Goal: Check status: Check status

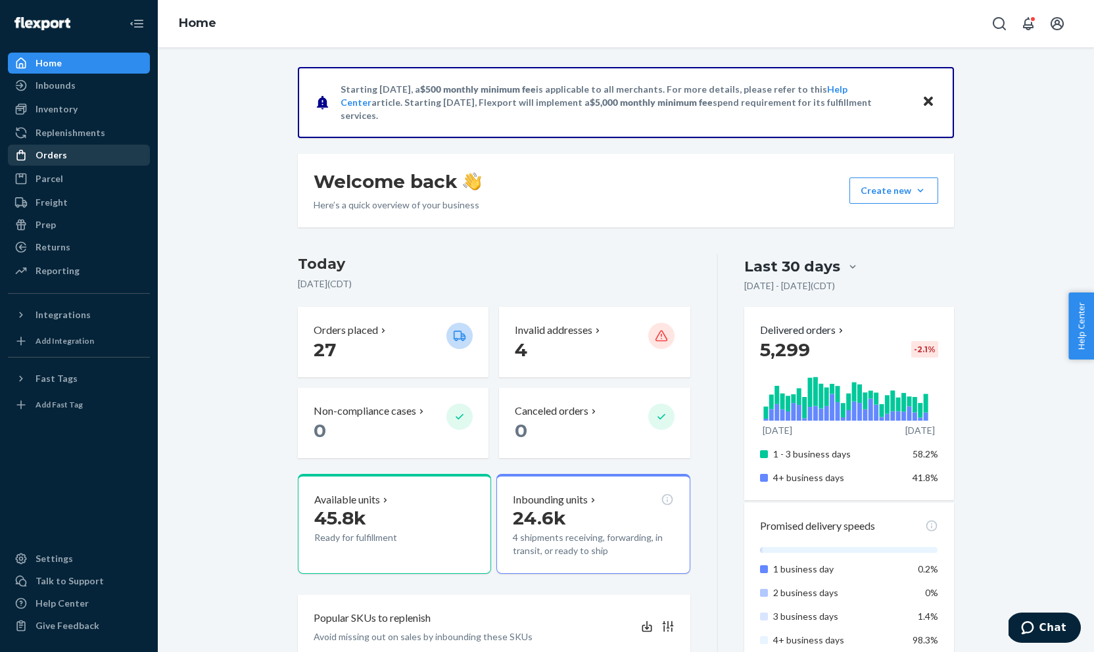
click at [71, 153] on div "Orders" at bounding box center [78, 155] width 139 height 18
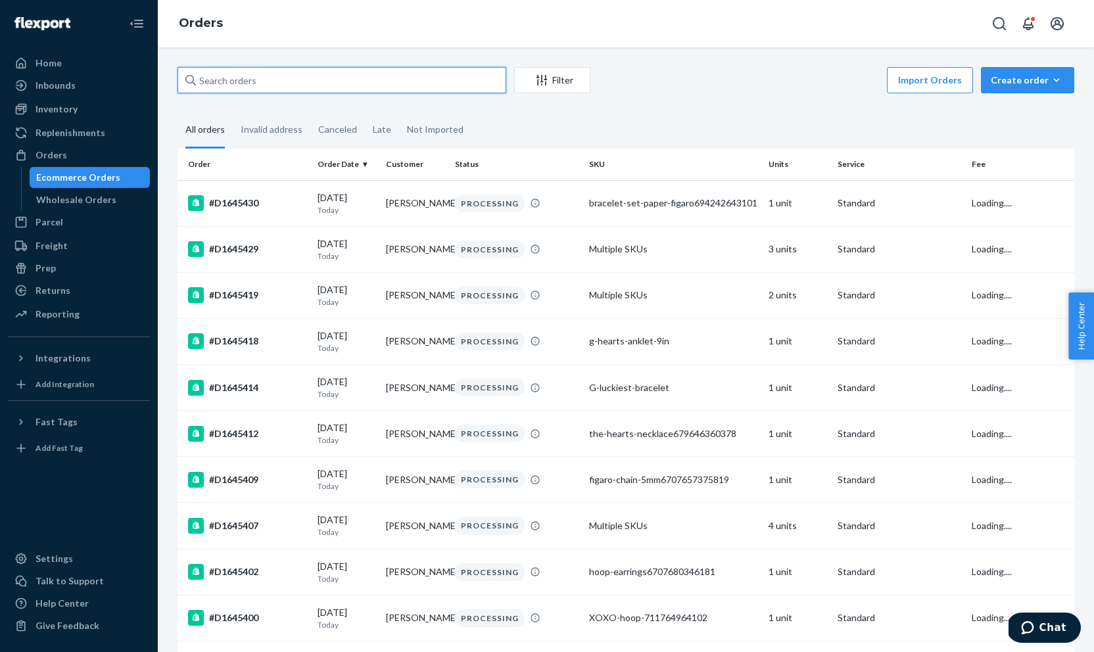
click at [221, 78] on input "text" at bounding box center [341, 80] width 329 height 26
paste input "#D1621337"
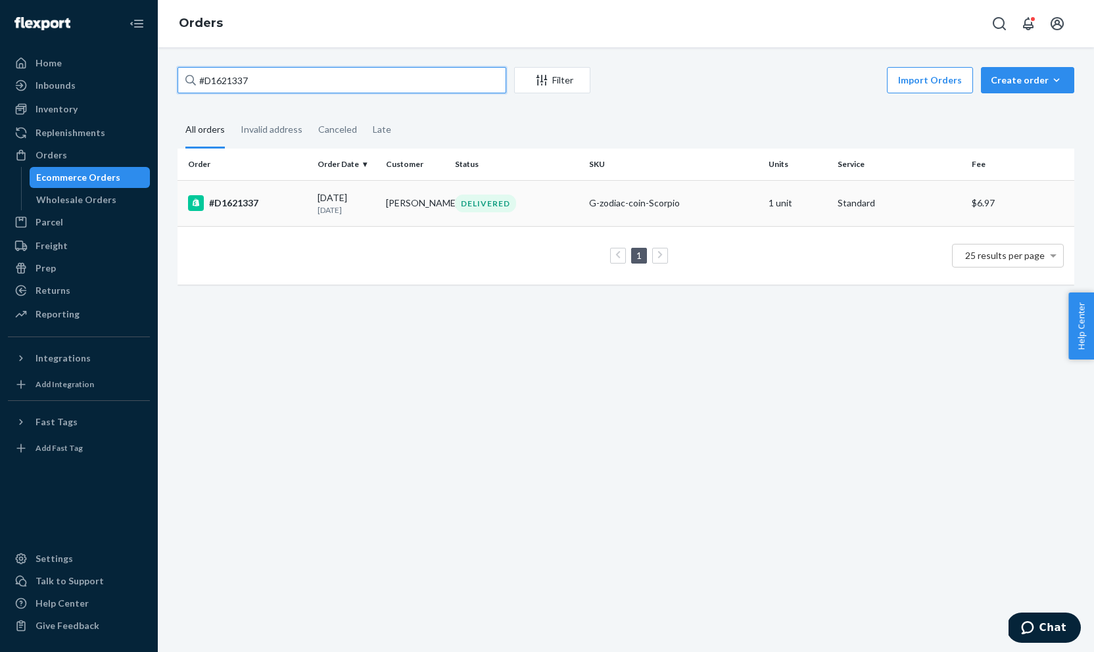
type input "#D1621337"
click at [241, 194] on td "#D1621337" at bounding box center [244, 203] width 135 height 46
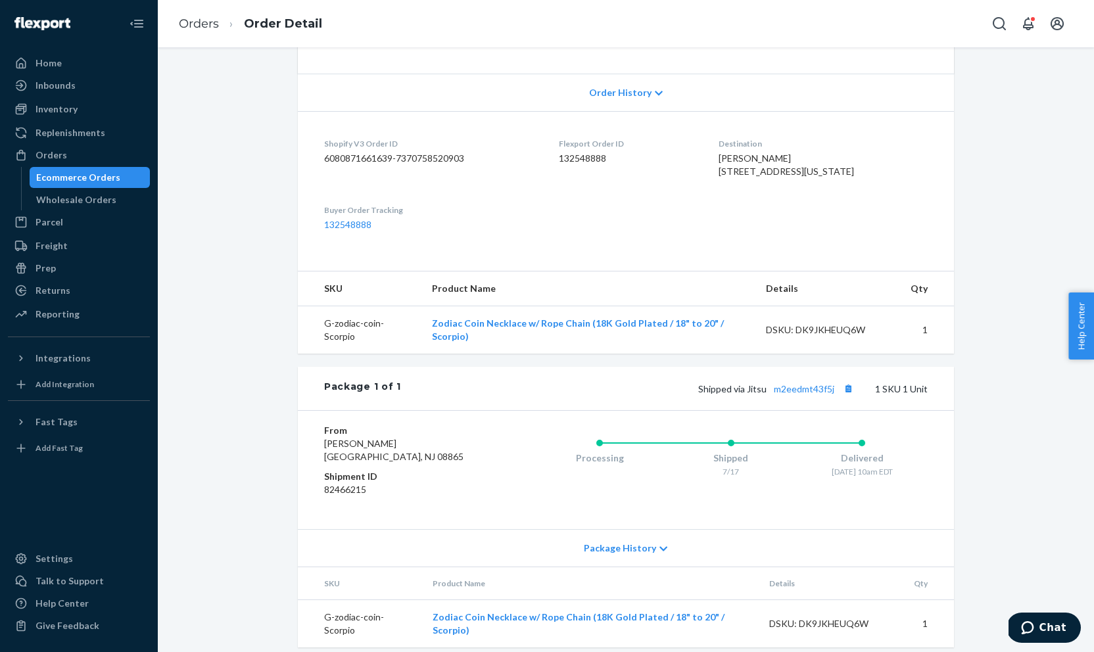
scroll to position [268, 0]
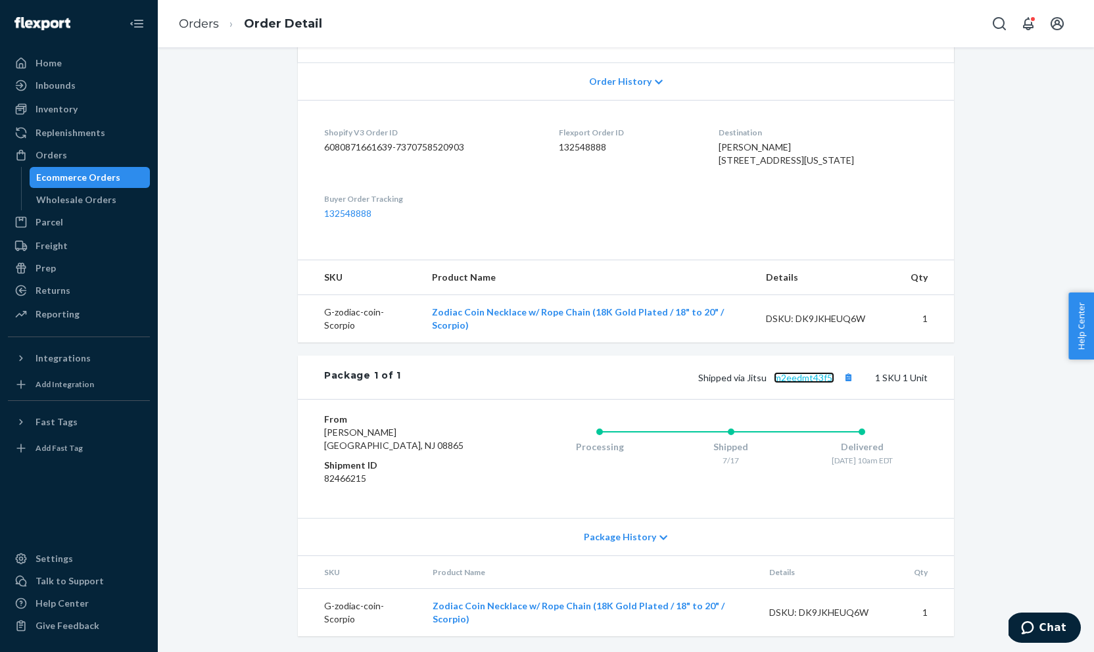
click at [808, 383] on link "m2eedmt43f5j" at bounding box center [804, 377] width 60 height 11
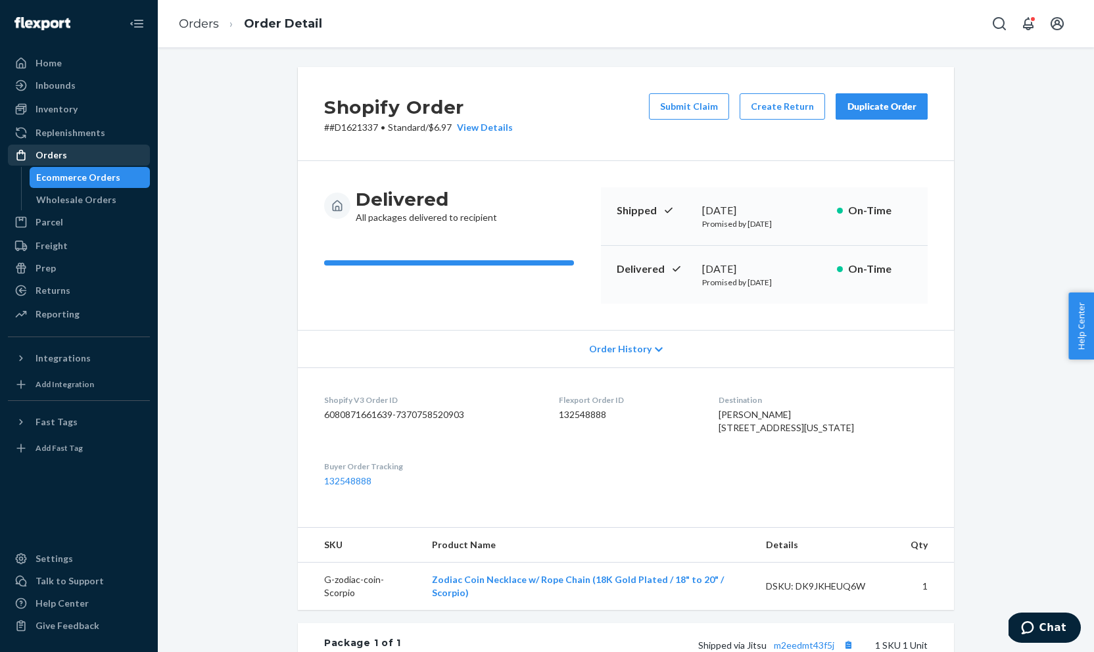
click at [128, 146] on div "Orders" at bounding box center [78, 155] width 139 height 18
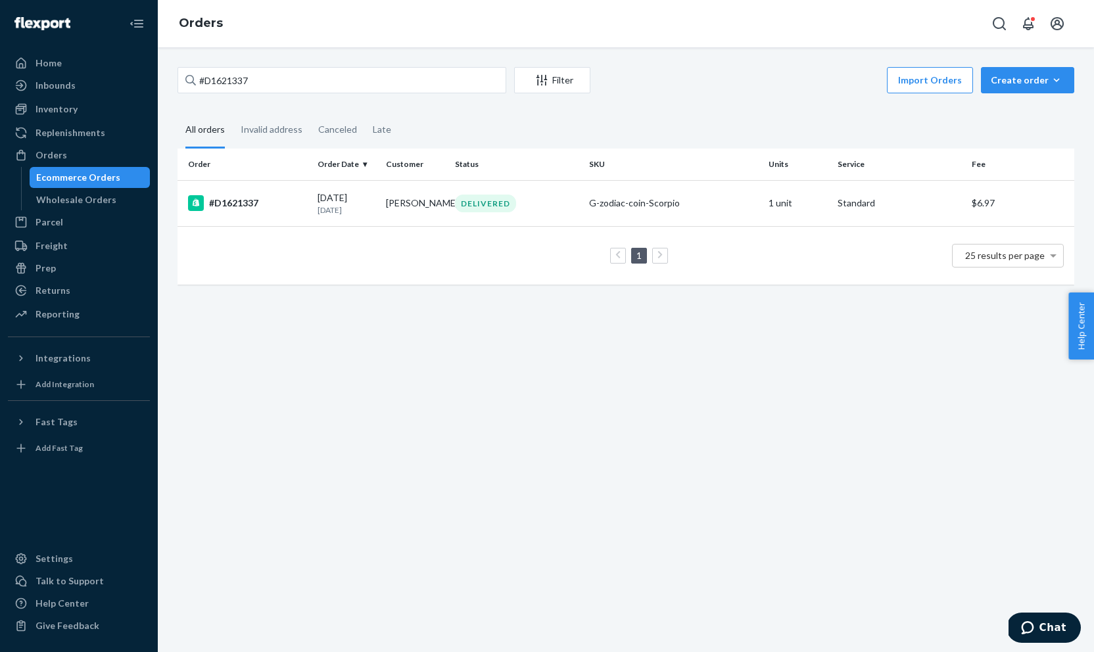
click at [291, 64] on div "#D1621337 Filter Import Orders Create order Ecommerce order Removal order All o…" at bounding box center [626, 349] width 936 height 605
click at [288, 83] on input "#D1621337" at bounding box center [341, 80] width 329 height 26
paste input "867"
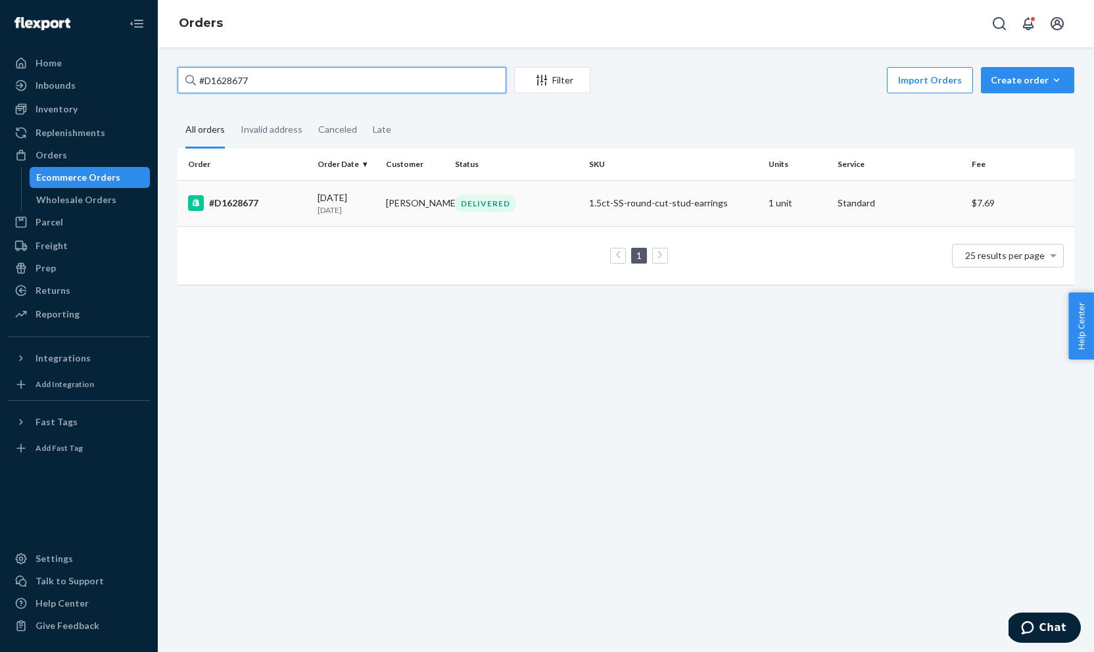
type input "#D1628677"
click at [283, 193] on td "#D1628677" at bounding box center [244, 203] width 135 height 46
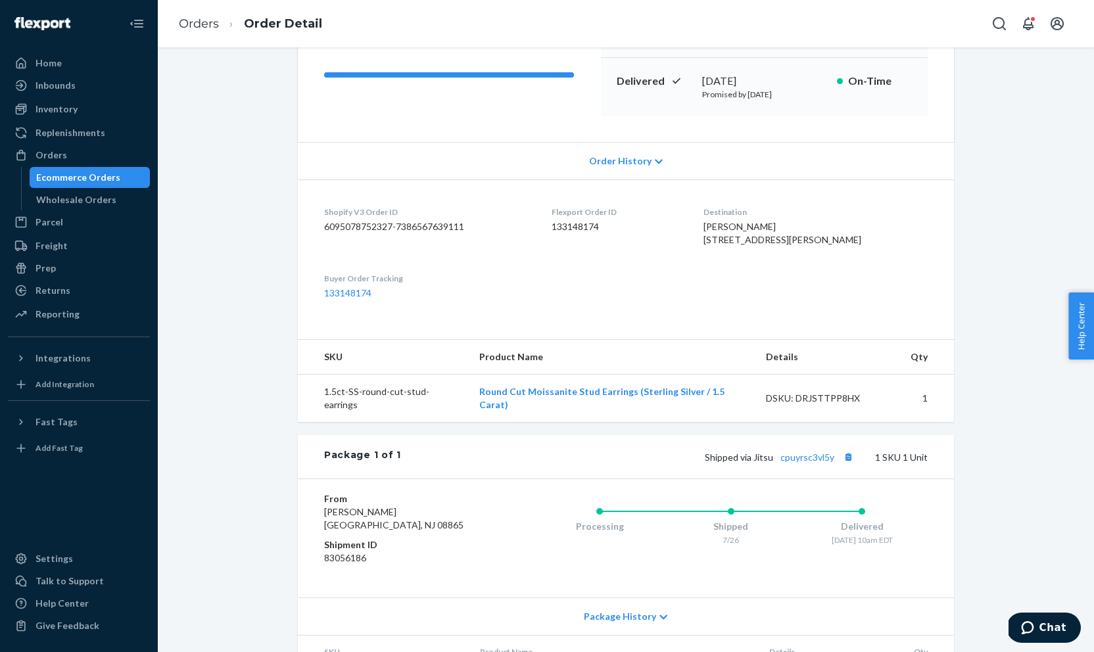
scroll to position [268, 0]
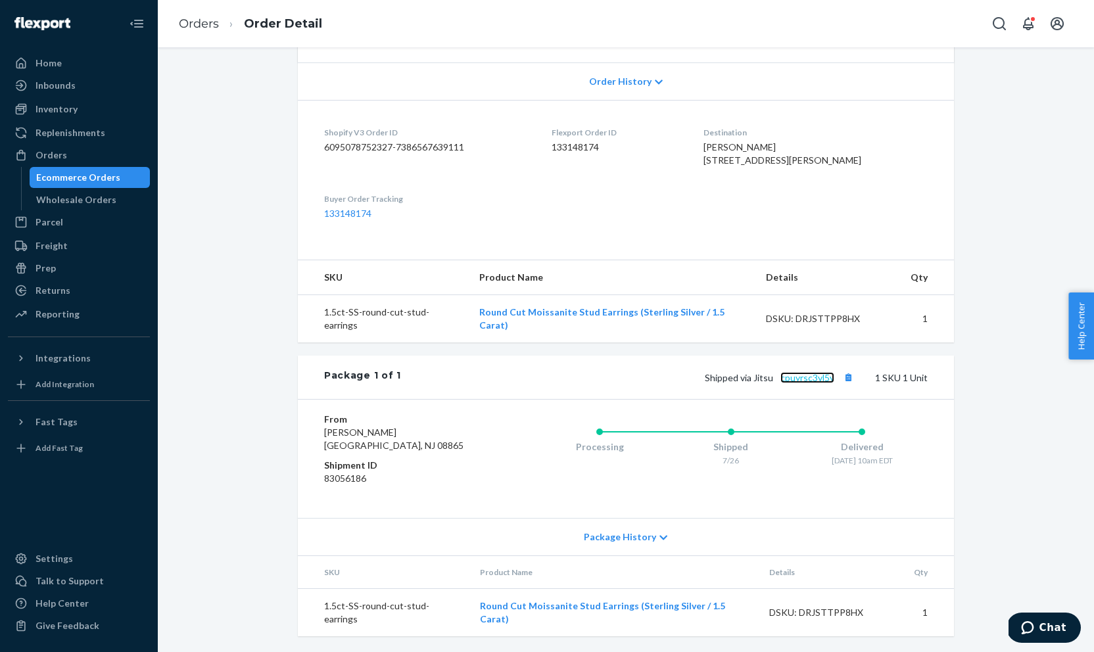
click at [807, 383] on link "cpuyrsc3vl5y" at bounding box center [807, 377] width 54 height 11
